Goal: Go to known website: Access a specific website the user already knows

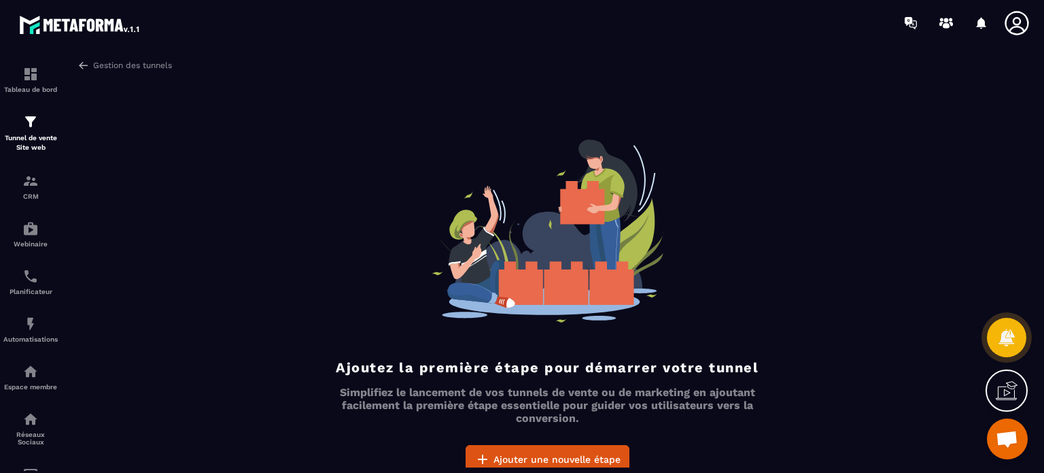
click at [1015, 18] on icon at bounding box center [1017, 23] width 24 height 24
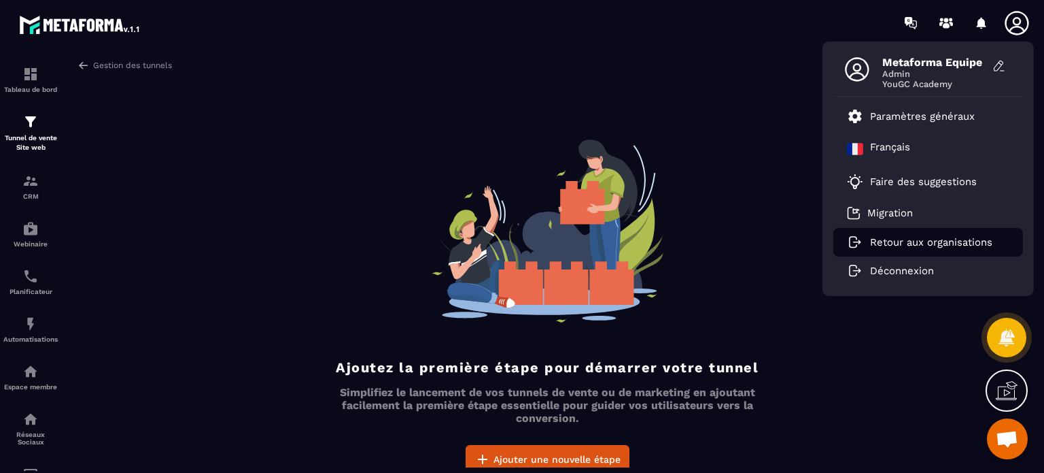
click at [870, 239] on p "Retour aux organisations" at bounding box center [931, 242] width 122 height 12
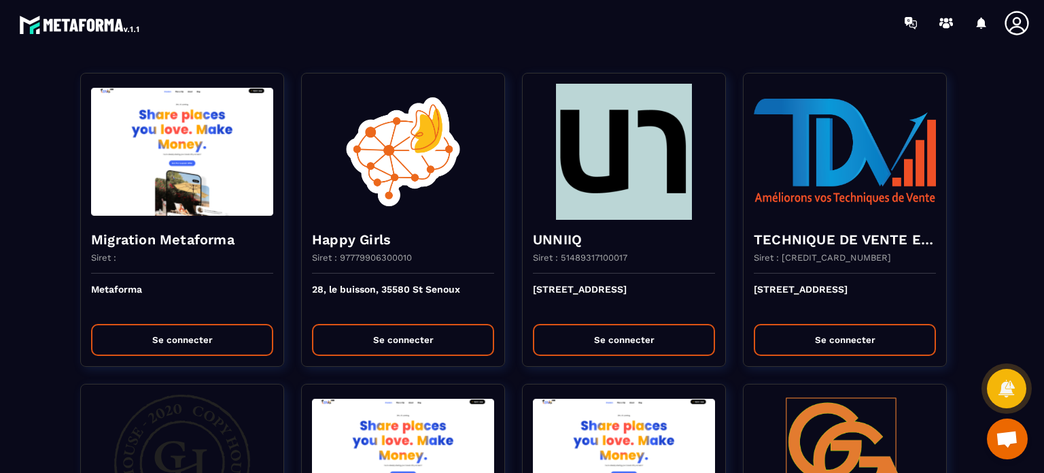
click at [456, 39] on div at bounding box center [602, 23] width 885 height 46
click at [544, 33] on div at bounding box center [602, 23] width 885 height 46
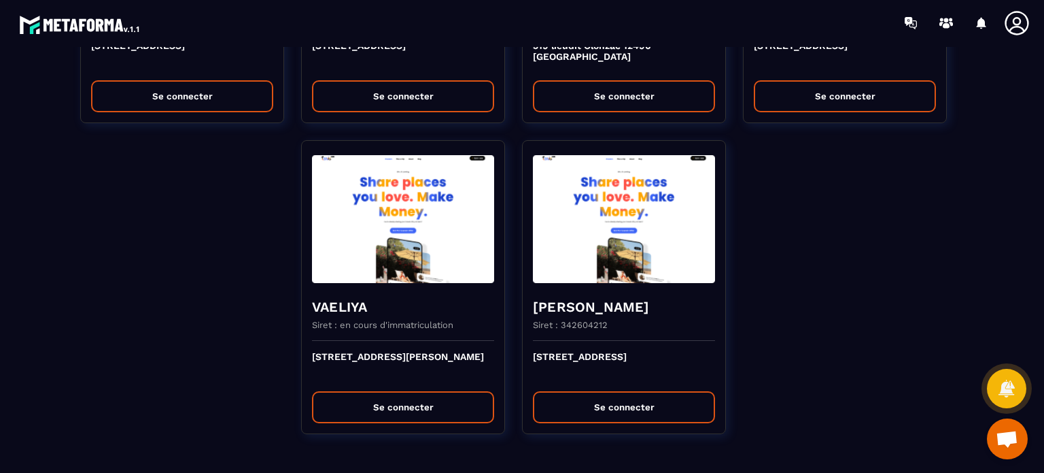
scroll to position [3685, 0]
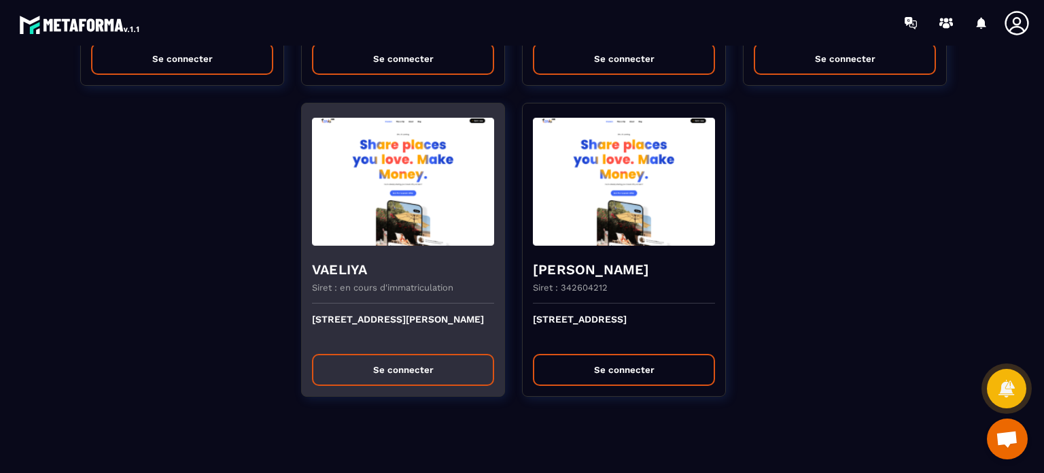
click at [444, 356] on button "Se connecter" at bounding box center [403, 370] width 182 height 32
